Goal: Task Accomplishment & Management: Use online tool/utility

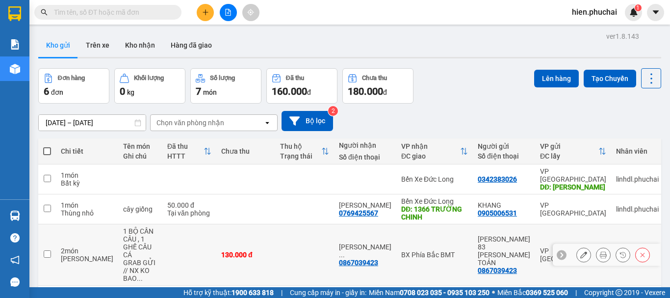
scroll to position [98, 0]
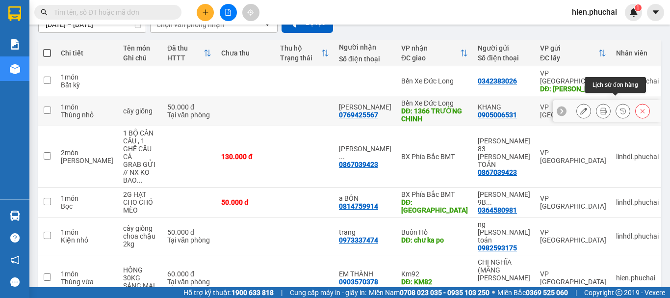
click at [619, 103] on button at bounding box center [623, 111] width 14 height 17
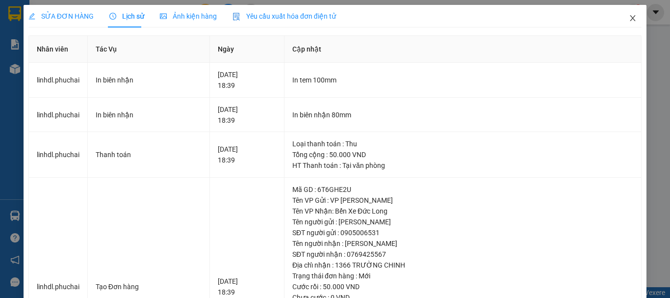
click at [629, 17] on icon "close" at bounding box center [633, 18] width 8 height 8
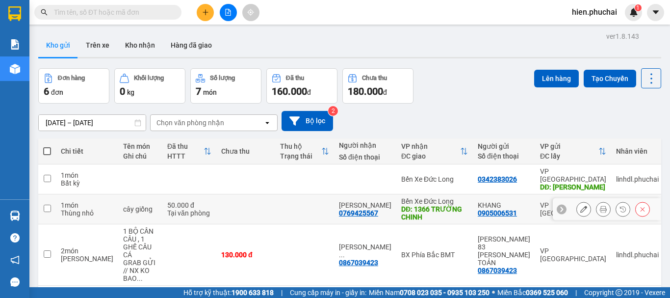
scroll to position [98, 0]
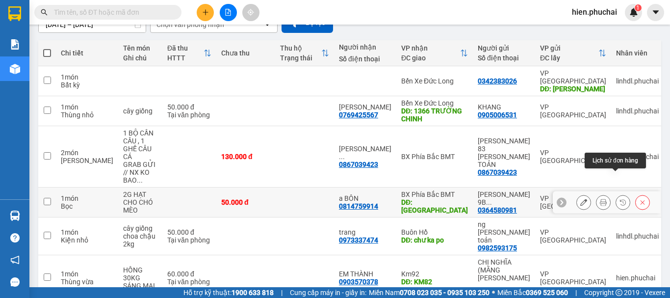
click at [620, 199] on icon at bounding box center [623, 202] width 6 height 6
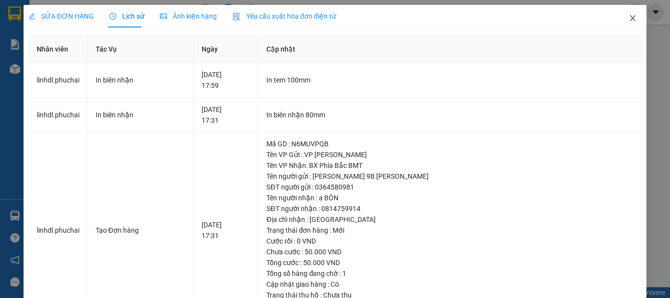
click at [629, 20] on icon "close" at bounding box center [633, 18] width 8 height 8
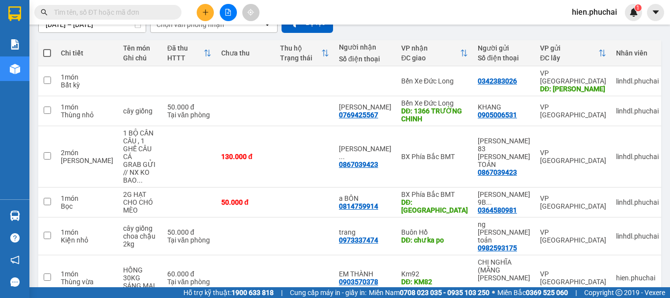
scroll to position [105, 0]
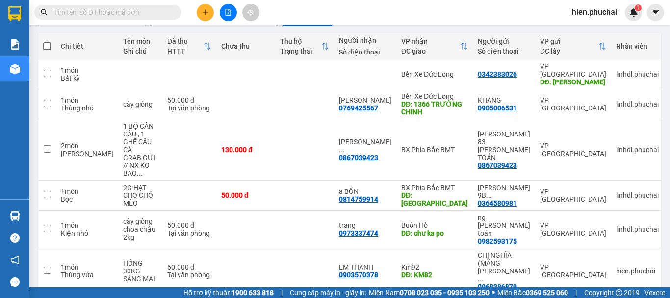
click at [204, 16] on button at bounding box center [205, 12] width 17 height 17
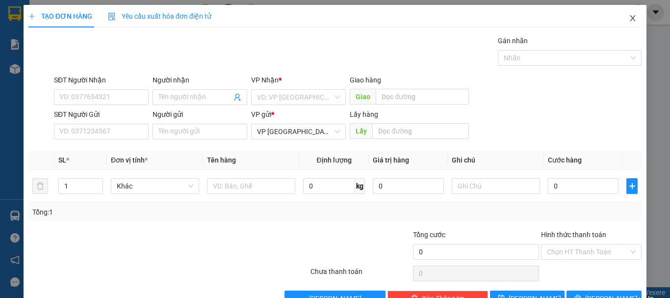
click at [626, 26] on span "Close" at bounding box center [632, 18] width 27 height 27
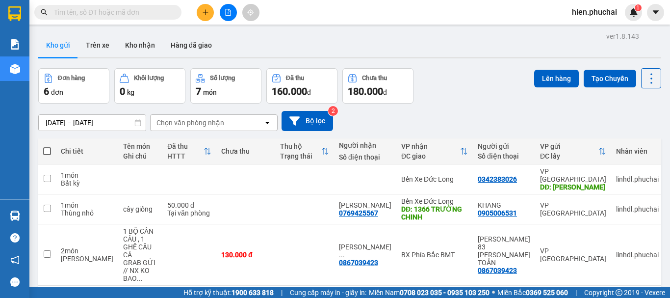
click at [230, 14] on icon "file-add" at bounding box center [228, 12] width 7 height 7
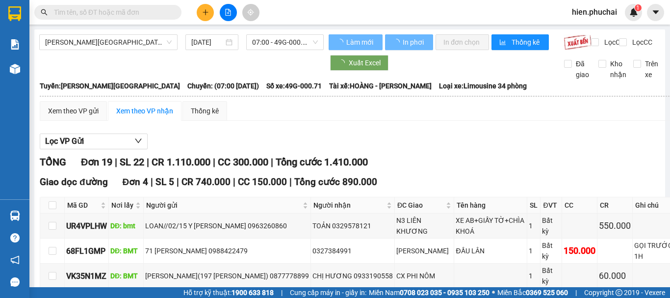
click at [143, 45] on span "[PERSON_NAME][GEOGRAPHIC_DATA]" at bounding box center [108, 42] width 127 height 15
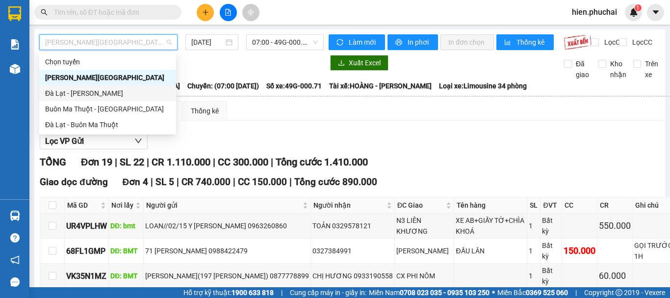
click at [87, 92] on div "Đà Lạt - [PERSON_NAME]" at bounding box center [107, 93] width 125 height 11
type input "[DATE]"
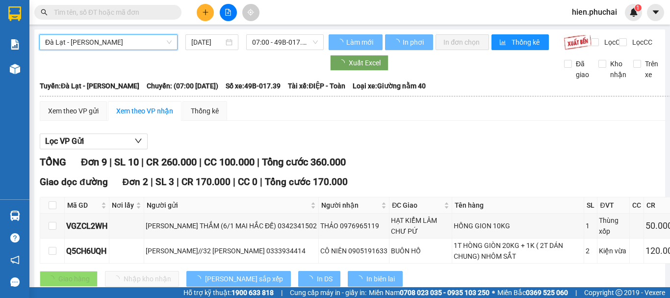
click at [272, 46] on span "07:00 - 49B-017.39" at bounding box center [285, 42] width 66 height 15
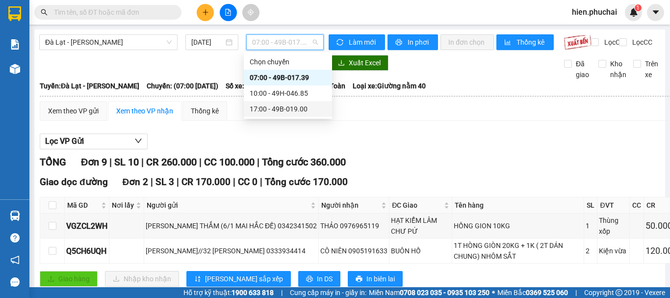
click at [265, 109] on div "17:00 - 49B-019.00" at bounding box center [288, 109] width 77 height 11
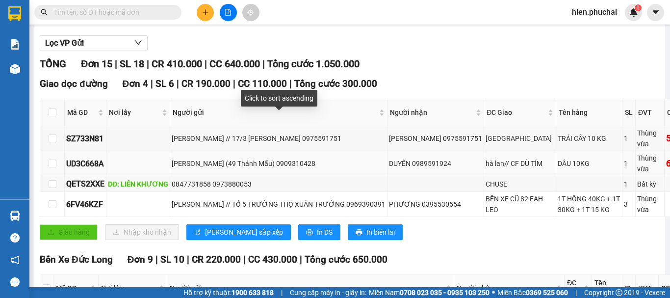
scroll to position [147, 0]
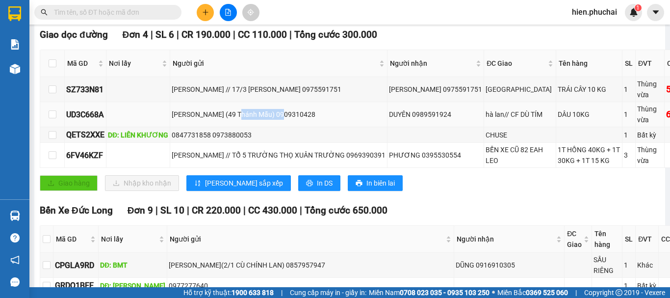
drag, startPoint x: 237, startPoint y: 139, endPoint x: 281, endPoint y: 142, distance: 44.8
click at [281, 120] on div "[PERSON_NAME] (49 Thánh Mẫu) 0909310428" at bounding box center [279, 114] width 214 height 11
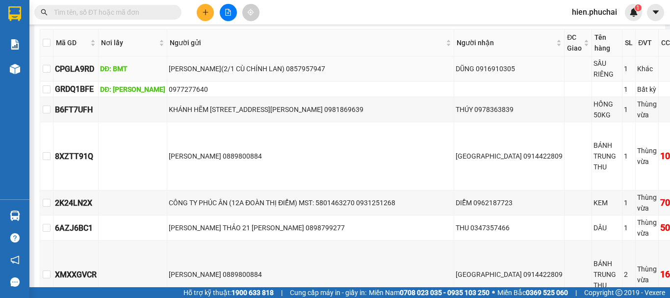
scroll to position [393, 0]
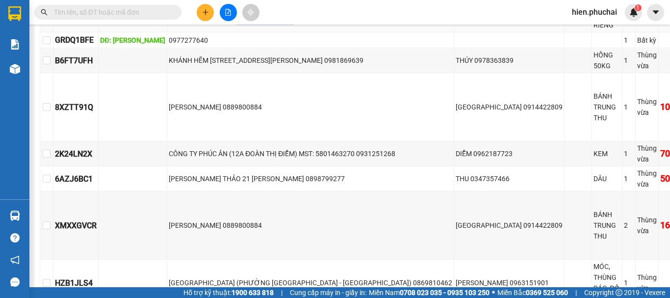
drag, startPoint x: 213, startPoint y: 90, endPoint x: 270, endPoint y: 96, distance: 57.2
click at [270, 25] on div "[PERSON_NAME](2/1 CÙ CHÍNH LAN) 0857957947" at bounding box center [311, 19] width 284 height 11
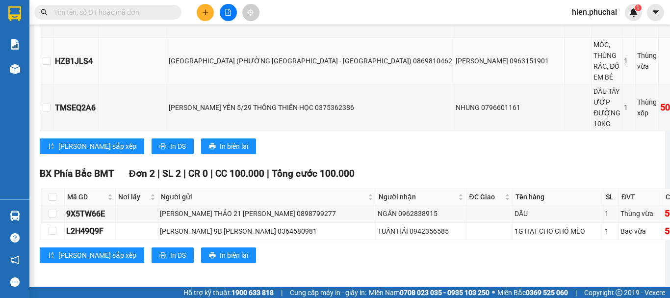
scroll to position [713, 0]
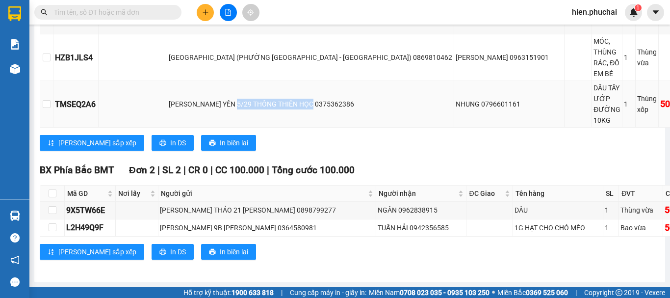
drag, startPoint x: 204, startPoint y: 99, endPoint x: 282, endPoint y: 103, distance: 77.6
click at [282, 103] on div "[PERSON_NAME] YẾN 5/29 THÔNG THIÊN HỌC 0375362386" at bounding box center [311, 104] width 284 height 11
drag, startPoint x: 208, startPoint y: 228, endPoint x: 270, endPoint y: 234, distance: 62.7
click at [270, 234] on td "[PERSON_NAME] 9B [PERSON_NAME] 0364580981" at bounding box center [268, 227] width 218 height 17
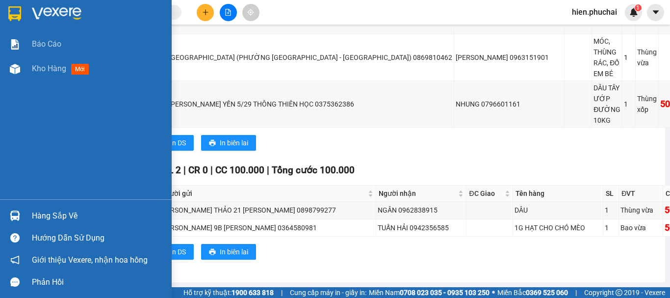
click at [28, 73] on div "Kho hàng mới" at bounding box center [86, 68] width 172 height 25
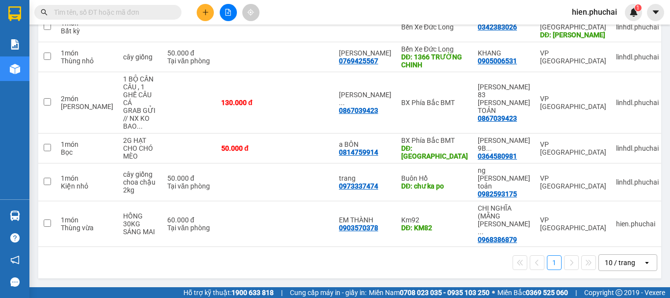
scroll to position [105, 0]
